Goal: Information Seeking & Learning: Learn about a topic

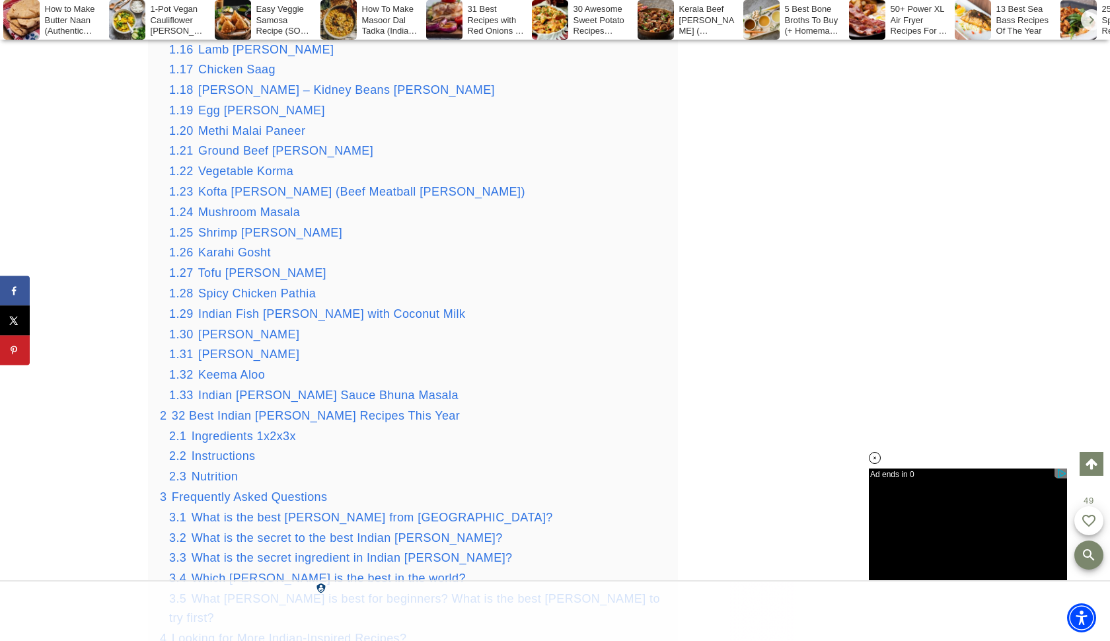
scroll to position [2610, 0]
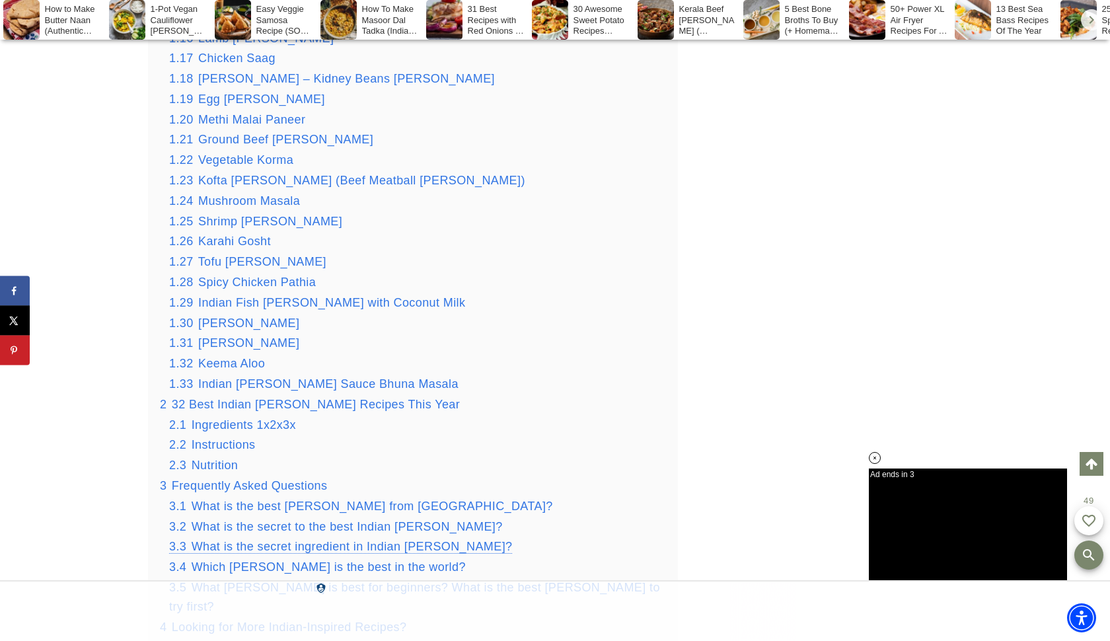
click at [245, 540] on span "What is the secret ingredient in Indian [PERSON_NAME]?" at bounding box center [352, 546] width 321 height 13
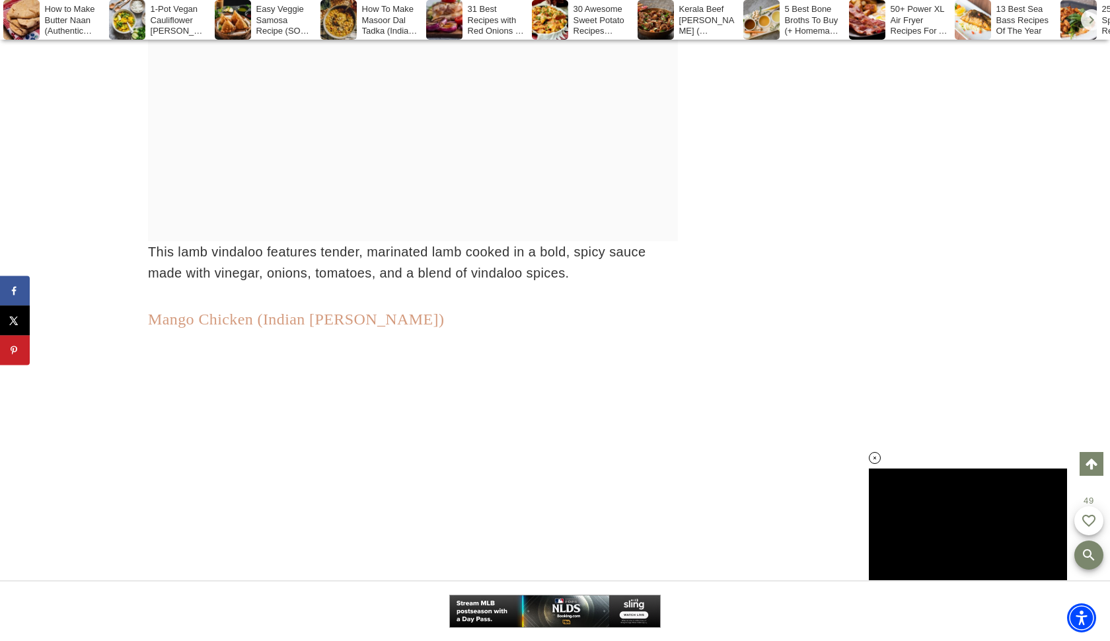
click at [244, 311] on link "Mango Chicken (Indian [PERSON_NAME])" at bounding box center [296, 319] width 296 height 17
